Goal: Task Accomplishment & Management: Use online tool/utility

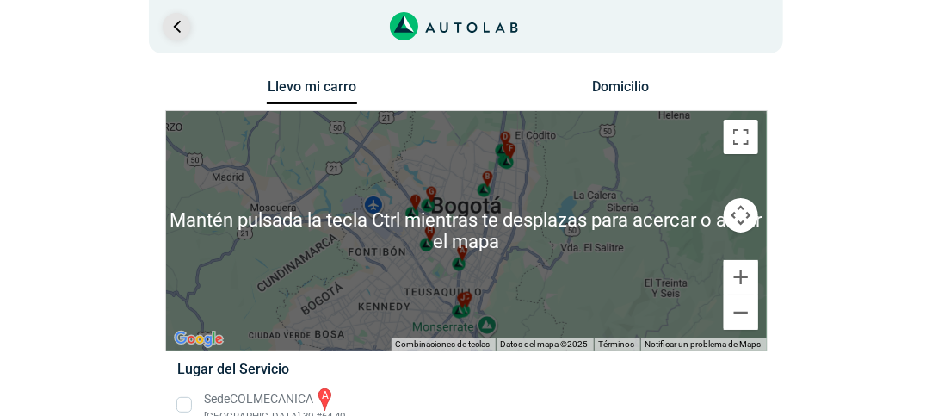
click at [170, 22] on link "Ir al paso anterior" at bounding box center [177, 27] width 28 height 28
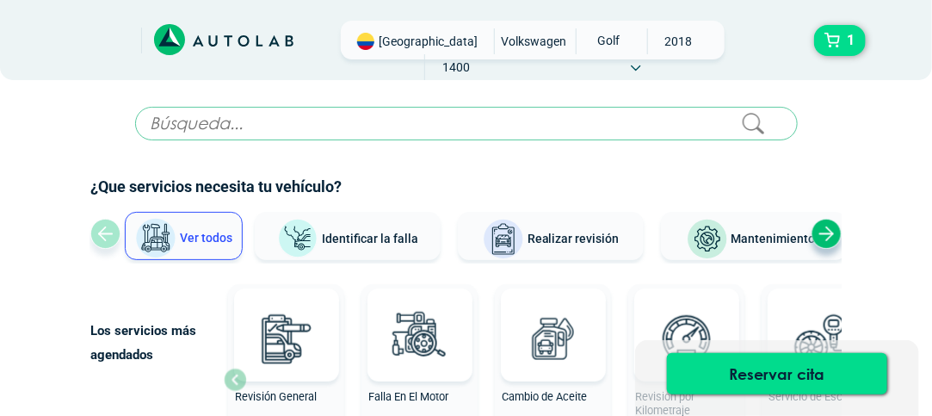
click at [405, 40] on span "[GEOGRAPHIC_DATA]" at bounding box center [428, 41] width 99 height 17
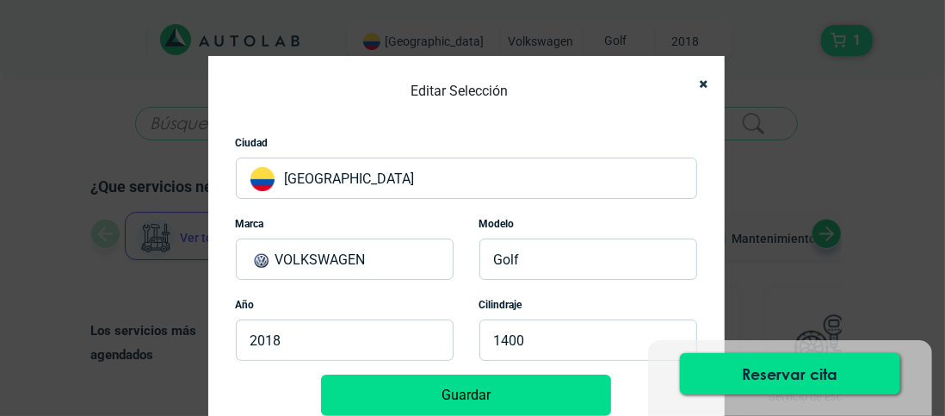
click at [308, 184] on p "[GEOGRAPHIC_DATA]" at bounding box center [466, 177] width 461 height 41
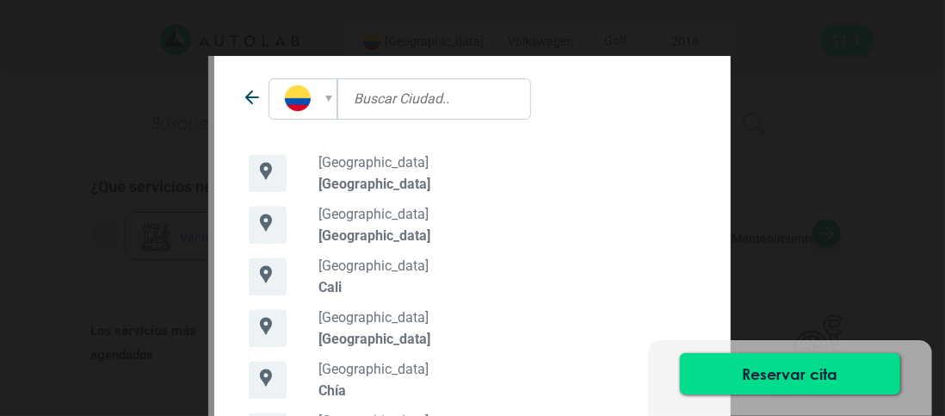
click at [356, 330] on p "[GEOGRAPHIC_DATA]" at bounding box center [507, 338] width 378 height 16
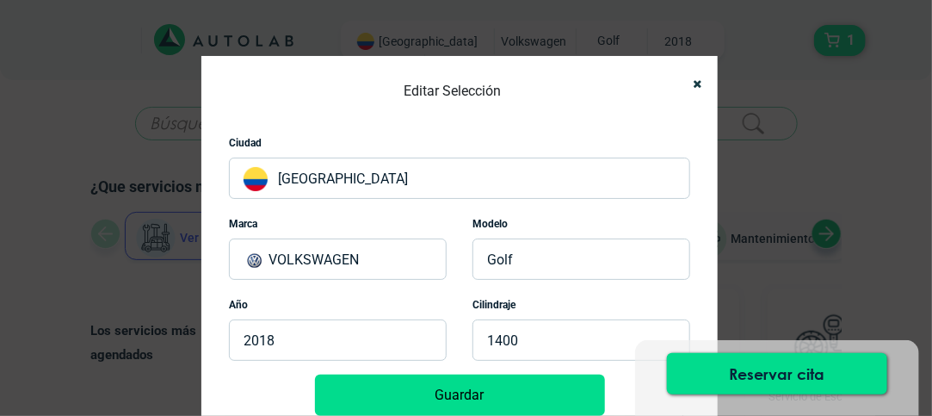
click at [453, 393] on button "Guardar" at bounding box center [460, 394] width 290 height 41
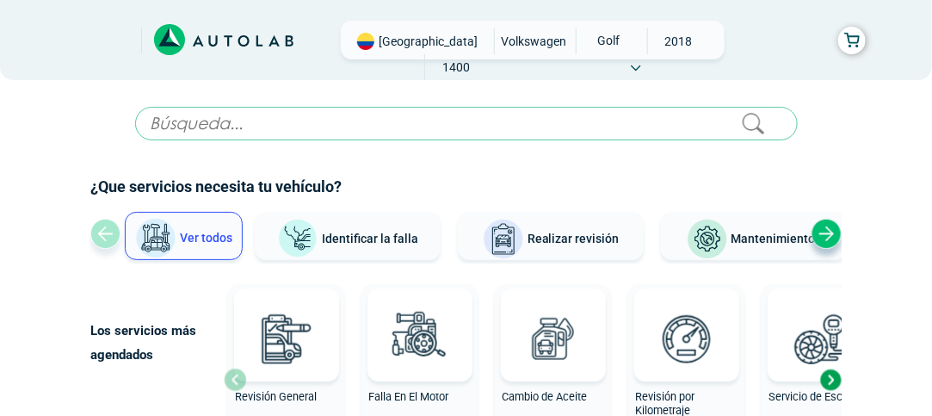
click at [826, 229] on div "Next slide" at bounding box center [827, 234] width 30 height 30
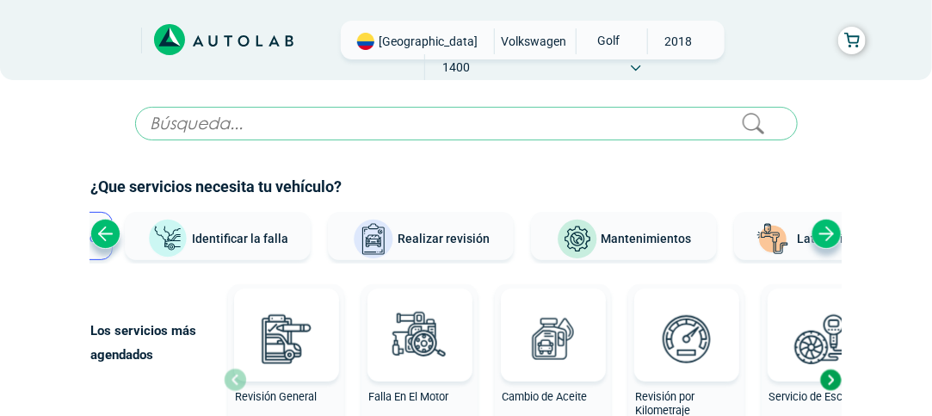
click at [824, 229] on div "Next slide" at bounding box center [827, 234] width 30 height 30
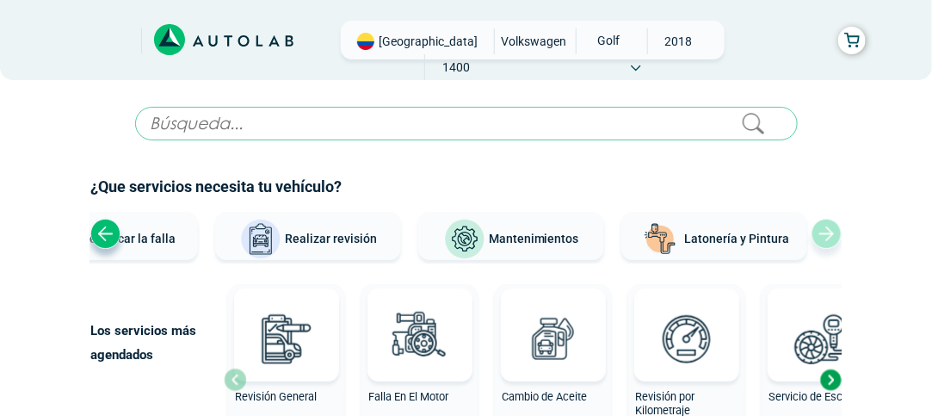
click at [826, 230] on div "Ver todos Identificar la falla Realizar revisión Mantenimientos Latonería y Pin…" at bounding box center [465, 238] width 751 height 52
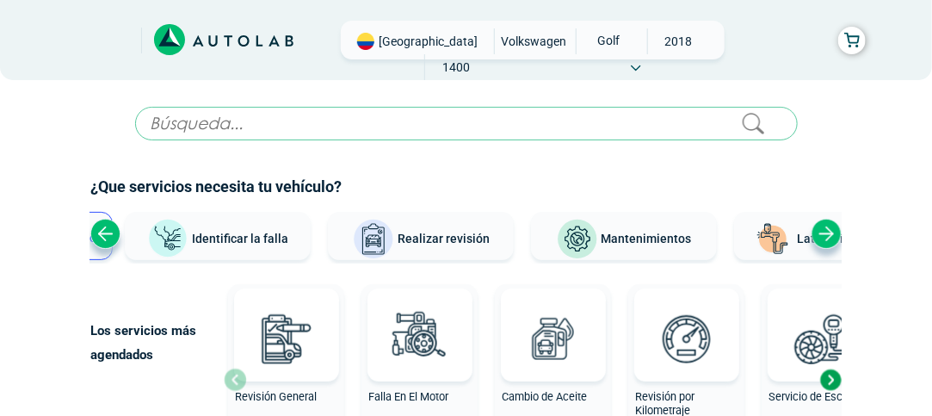
click at [826, 230] on div "Next slide" at bounding box center [827, 234] width 30 height 30
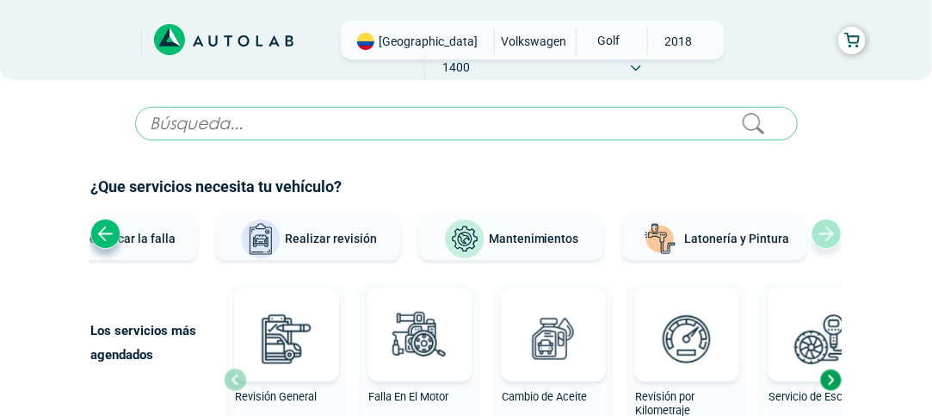
click at [826, 230] on div "Ver todos Identificar la falla Realizar revisión Mantenimientos Latonería y Pin…" at bounding box center [465, 238] width 751 height 52
click at [111, 238] on div "Previous slide" at bounding box center [105, 234] width 30 height 30
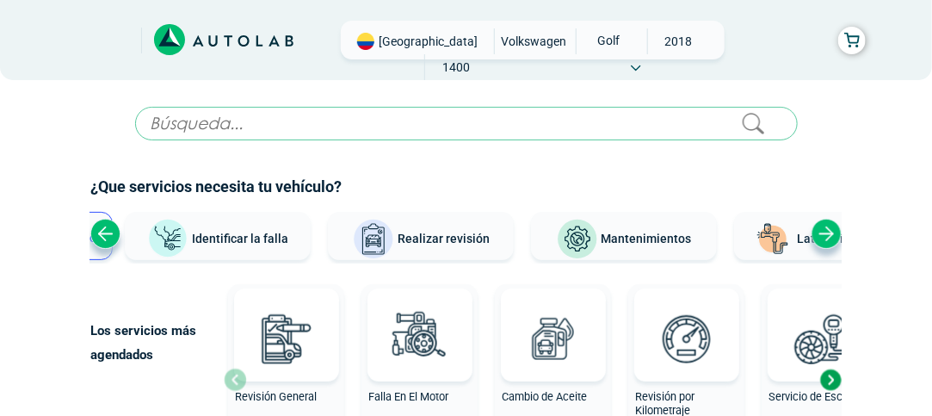
click at [111, 238] on div "Previous slide" at bounding box center [105, 234] width 30 height 30
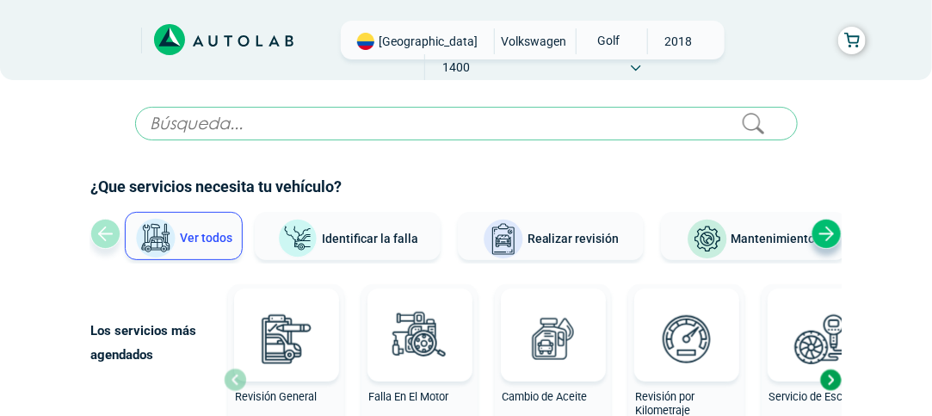
click at [234, 236] on button "Ver todos" at bounding box center [184, 236] width 118 height 48
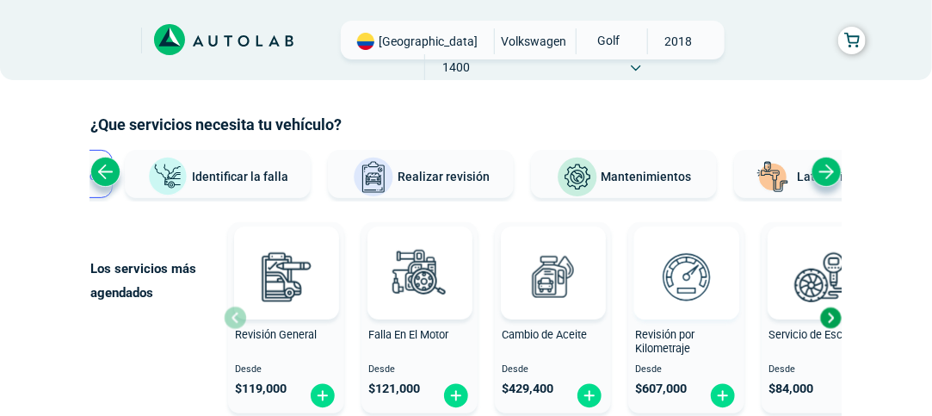
scroll to position [86, 0]
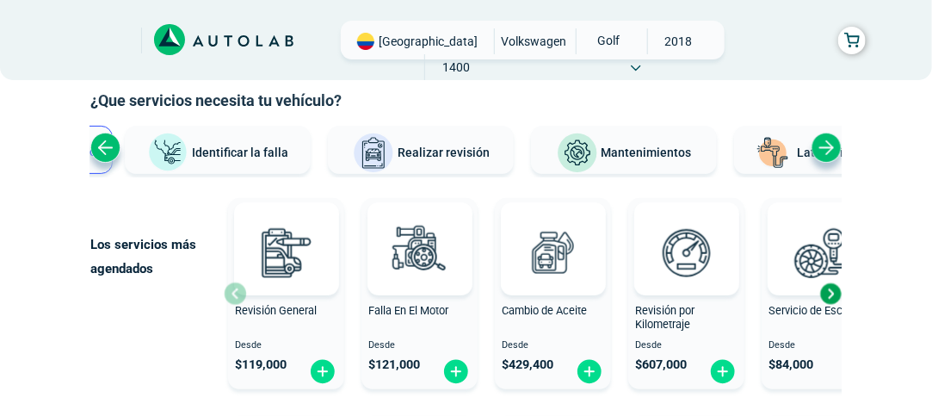
click at [644, 157] on span "Mantenimientos" at bounding box center [647, 152] width 90 height 14
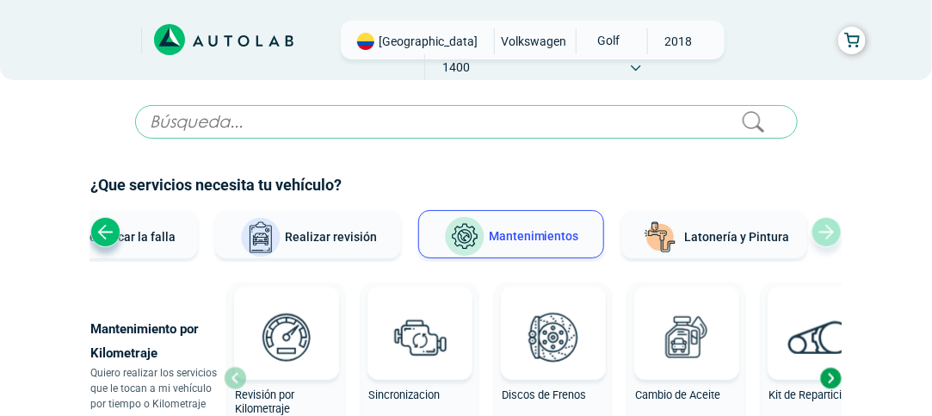
scroll to position [0, 0]
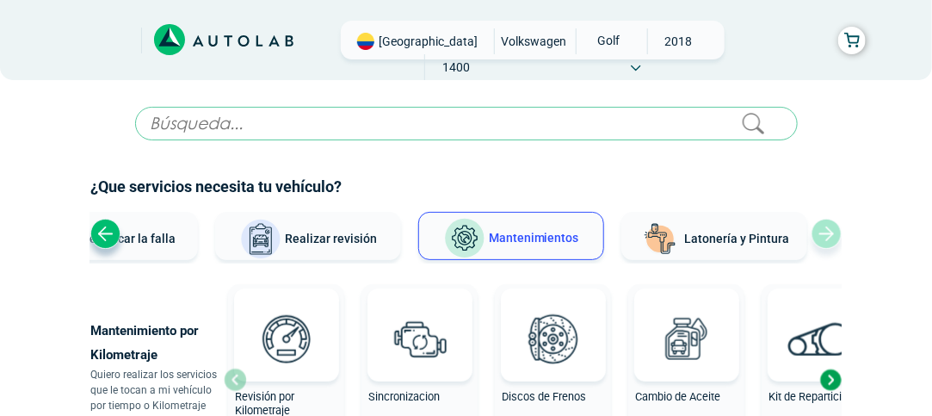
click at [330, 241] on span "Realizar revisión" at bounding box center [331, 239] width 92 height 14
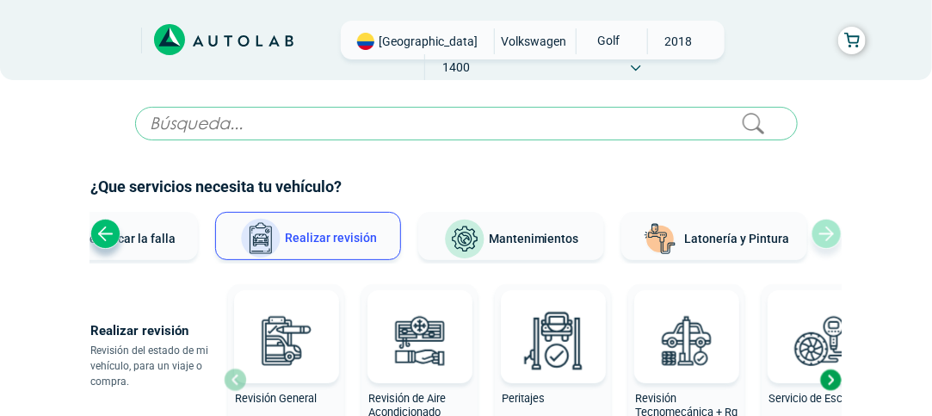
click at [831, 377] on div "Next slide" at bounding box center [831, 380] width 26 height 26
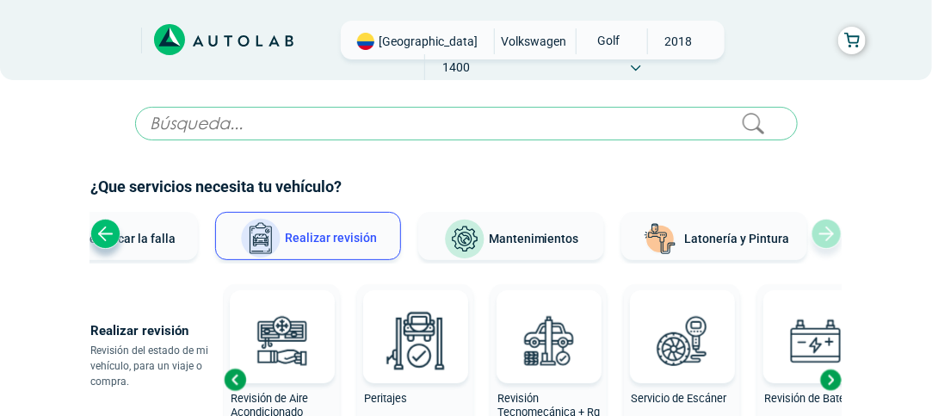
click at [831, 377] on div "Next slide" at bounding box center [831, 380] width 26 height 26
